Goal: Find specific page/section: Find specific page/section

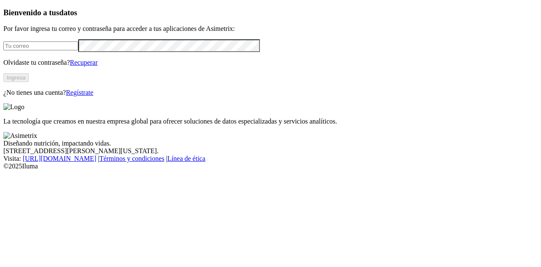
type input "[EMAIL_ADDRESS][DOMAIN_NAME]"
click at [102, 96] on div "Bienvenido a tus datos Por favor ingresa tu correo y contraseña para acceder a …" at bounding box center [270, 52] width 534 height 88
click at [29, 82] on button "Ingresa" at bounding box center [15, 77] width 25 height 9
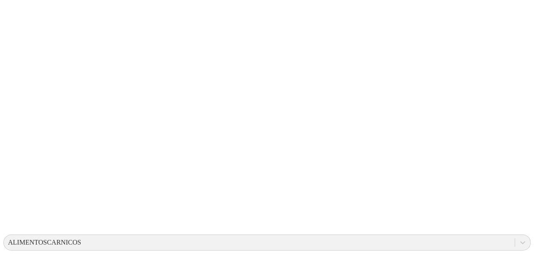
scroll to position [109, 0]
